Goal: Navigation & Orientation: Go to known website

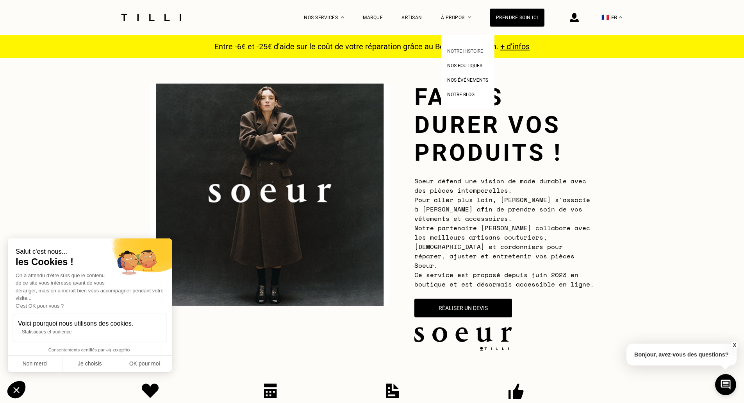
click at [472, 50] on span "Notre histoire" at bounding box center [465, 50] width 36 height 5
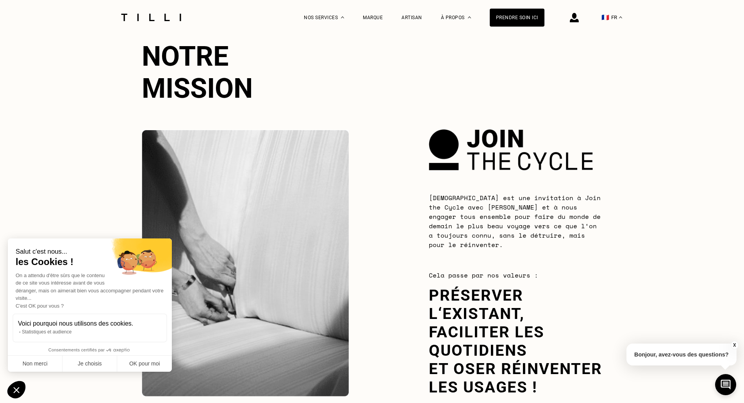
scroll to position [1016, 0]
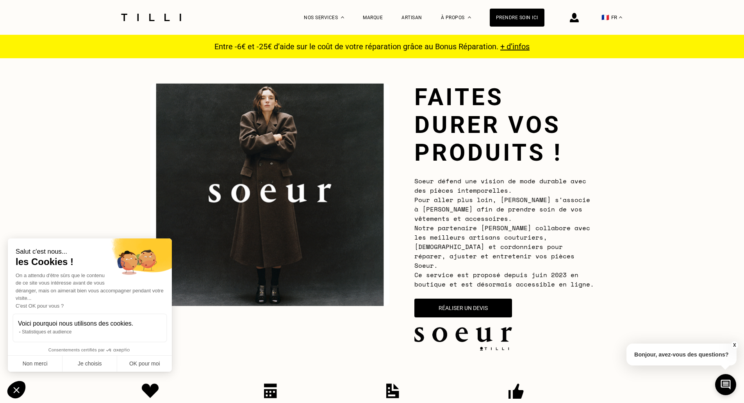
click at [167, 20] on img at bounding box center [151, 17] width 66 height 7
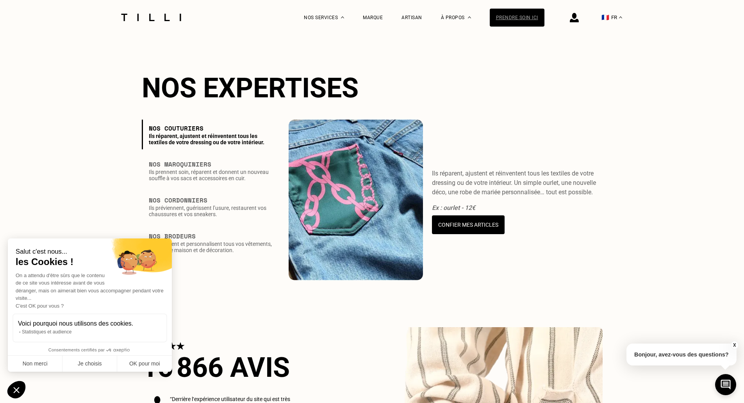
scroll to position [821, 0]
